Goal: Check status: Check status

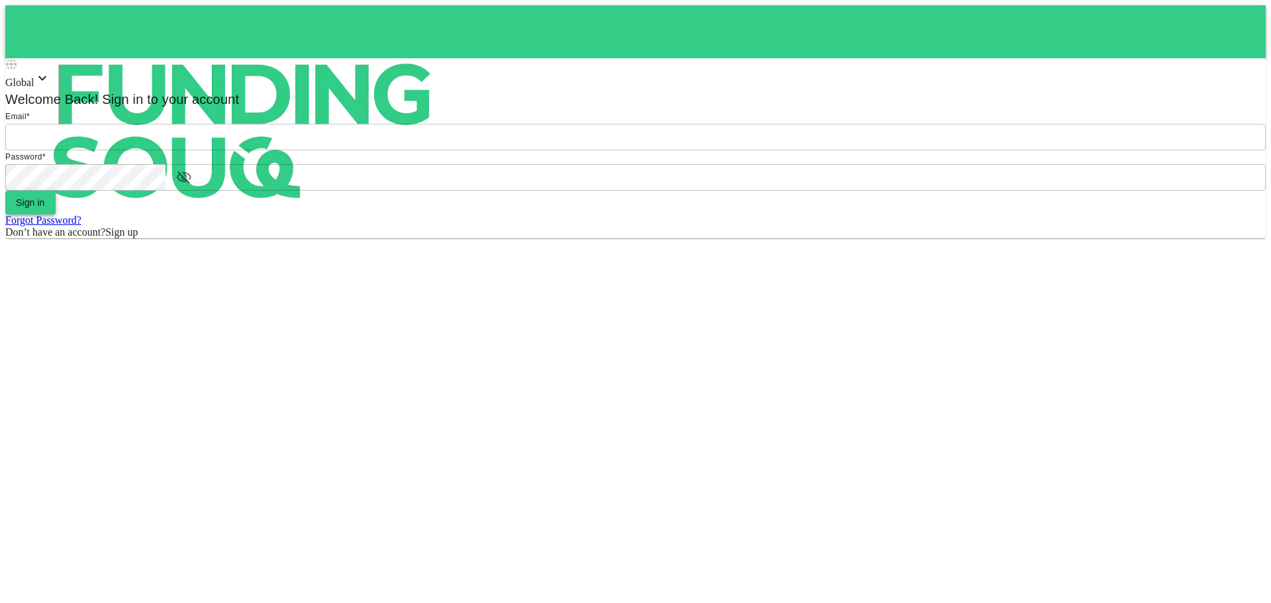
type input "[EMAIL_ADDRESS][DOMAIN_NAME]"
click at [56, 215] on button "Sign in" at bounding box center [30, 203] width 50 height 24
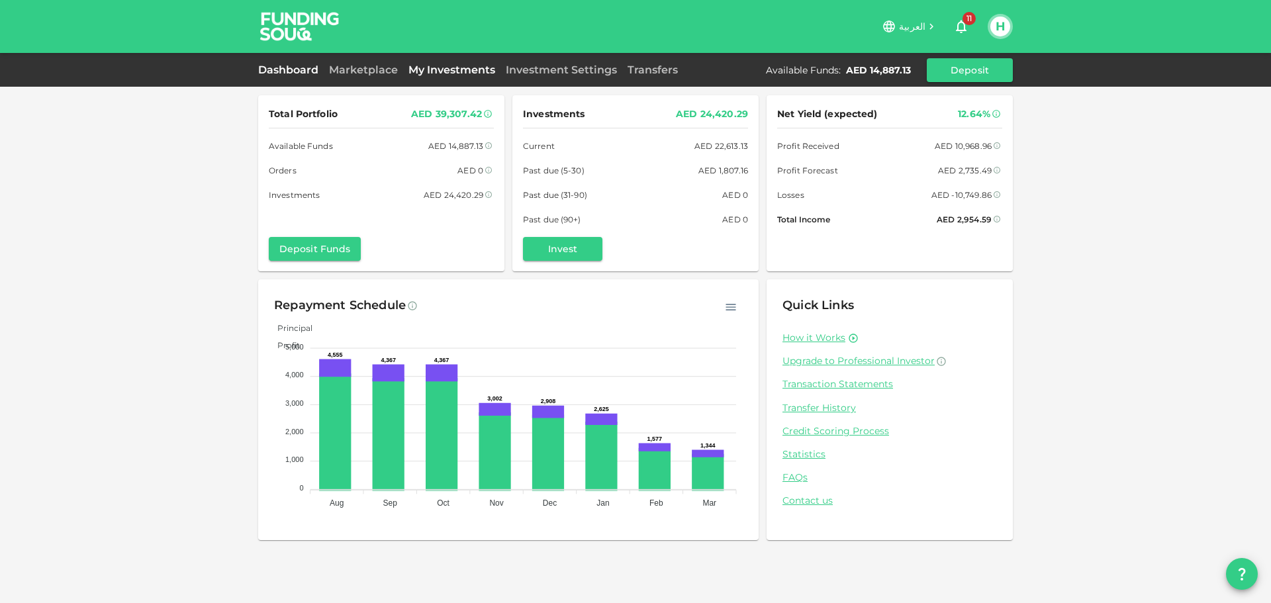
click at [467, 68] on link "My Investments" at bounding box center [451, 70] width 97 height 13
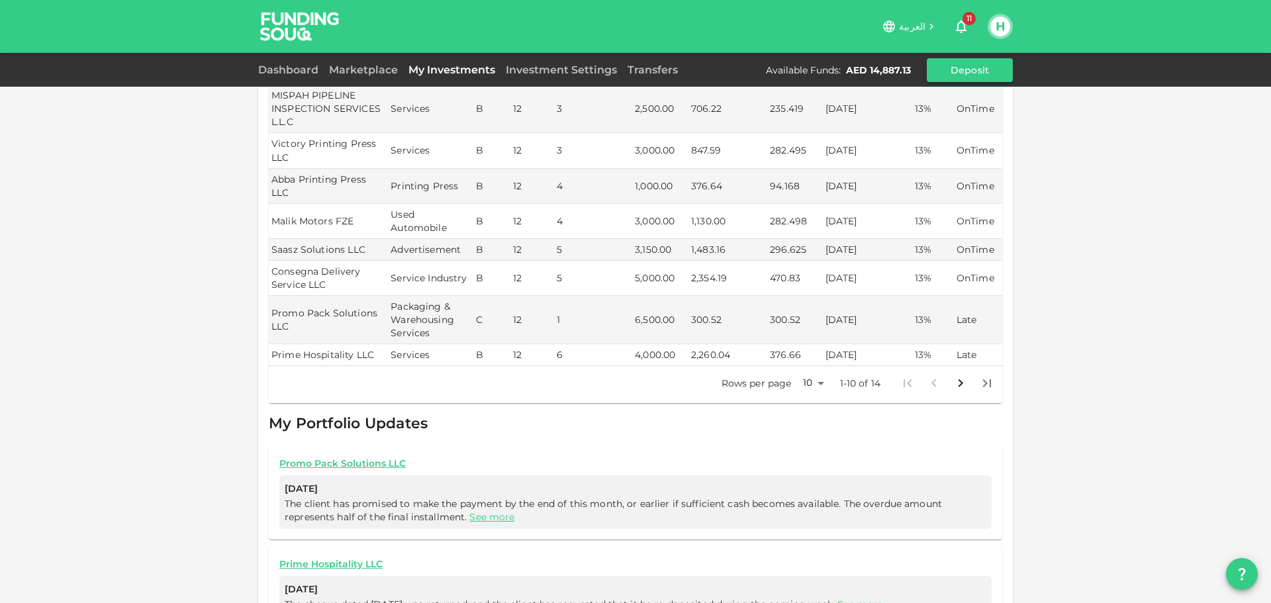
scroll to position [265, 0]
click at [814, 354] on body "العربية 11 H Dashboard Marketplace My Investments Investment Settings Transfers…" at bounding box center [635, 301] width 1271 height 603
click at [807, 401] on li "25" at bounding box center [809, 398] width 40 height 24
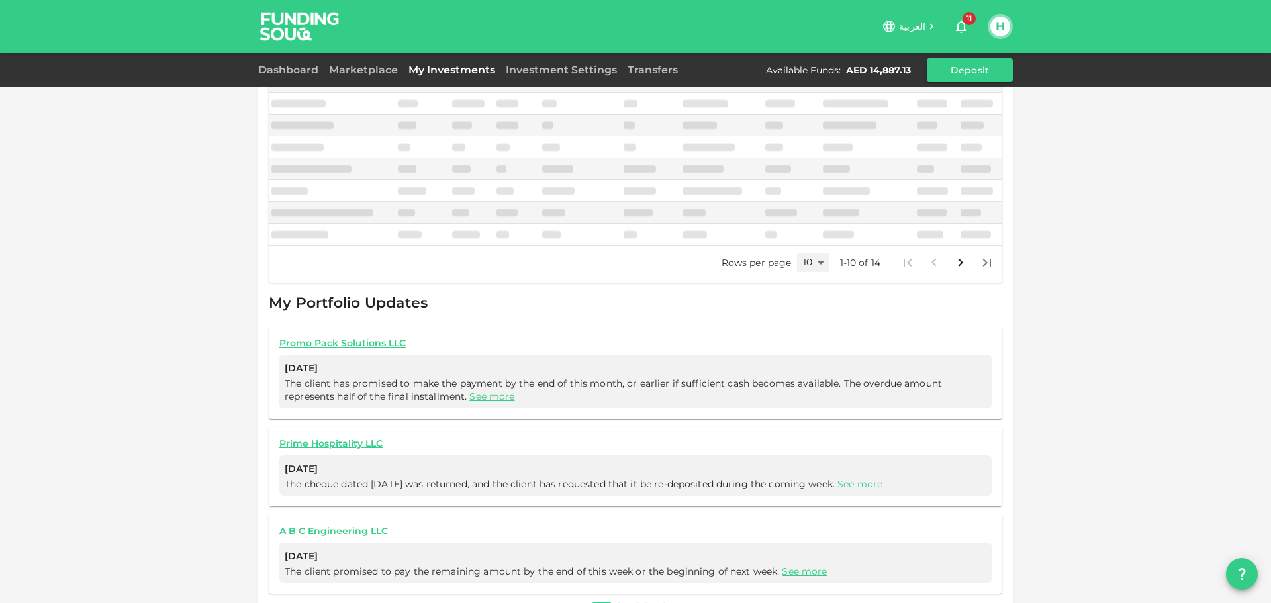
type input "25"
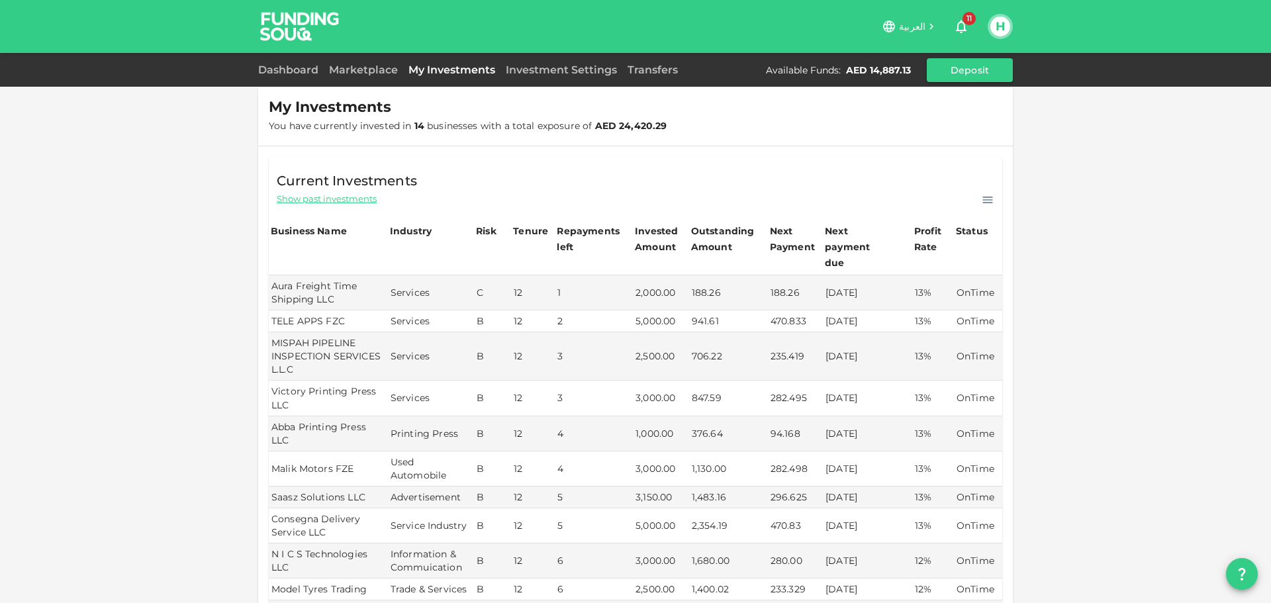
scroll to position [0, 0]
